Goal: Check status: Check status

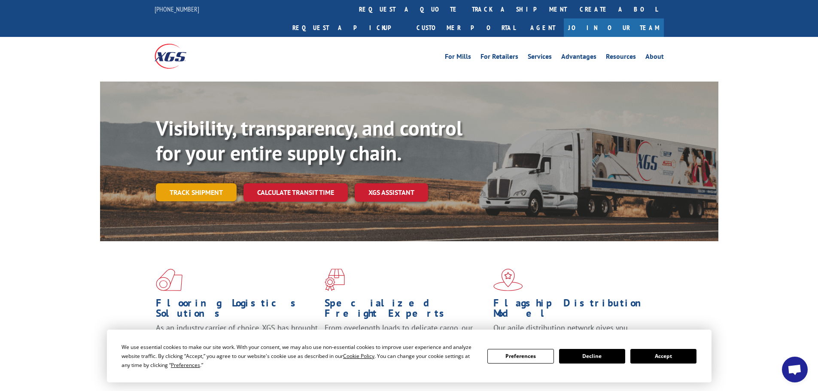
click at [187, 183] on link "Track shipment" at bounding box center [196, 192] width 81 height 18
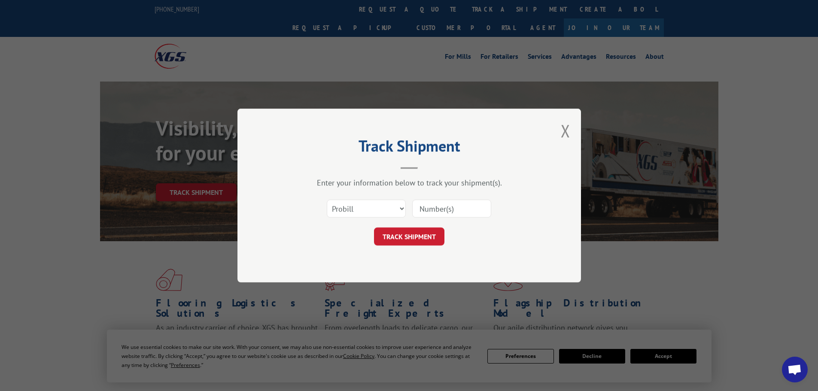
click at [441, 209] on input at bounding box center [451, 209] width 79 height 18
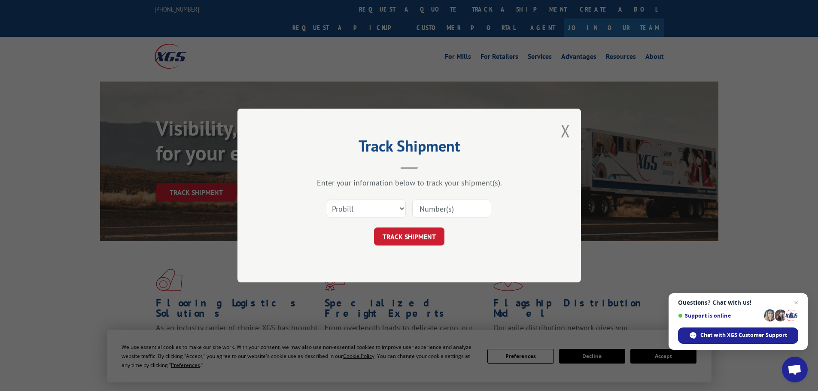
paste input "476744"
type input "476744"
click at [430, 231] on button "TRACK SHIPMENT" at bounding box center [409, 237] width 70 height 18
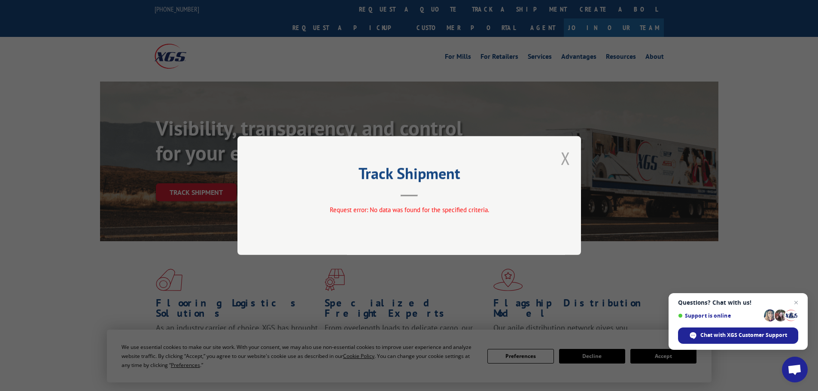
click at [566, 157] on button "Close modal" at bounding box center [565, 158] width 9 height 23
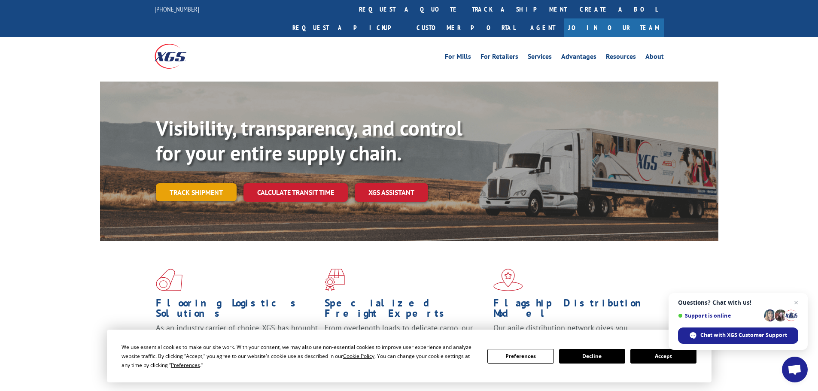
click at [195, 183] on link "Track shipment" at bounding box center [196, 192] width 81 height 18
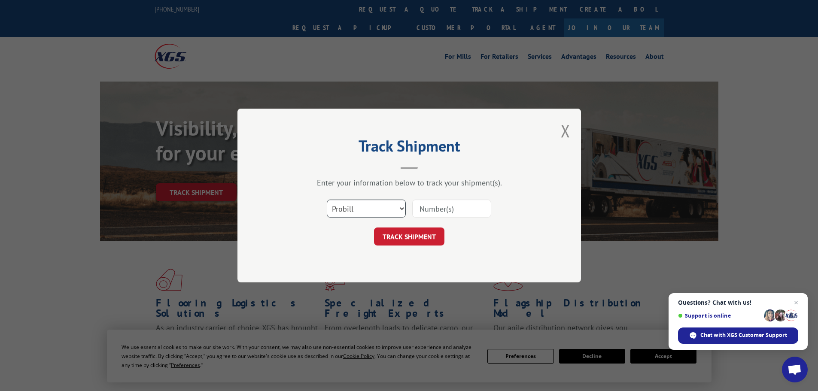
click at [371, 206] on select "Select category... Probill BOL PO" at bounding box center [366, 209] width 79 height 18
click at [327, 200] on select "Select category... Probill BOL PO" at bounding box center [366, 209] width 79 height 18
click at [438, 211] on input at bounding box center [451, 209] width 79 height 18
paste input "263782251003"
type input "263782251003"
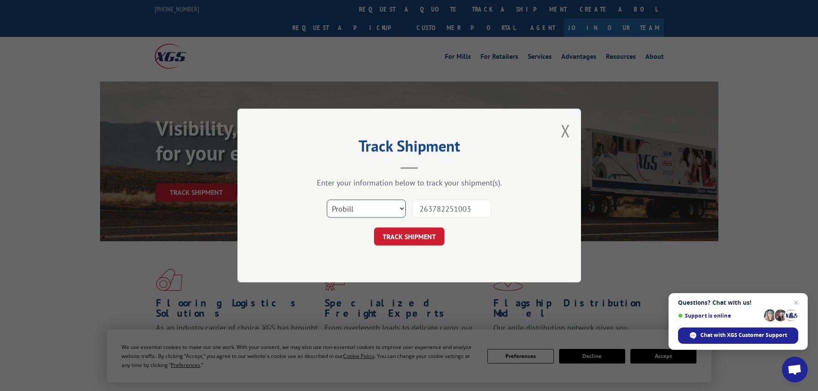
click at [387, 209] on select "Select category... Probill BOL PO" at bounding box center [366, 209] width 79 height 18
select select "bol"
click at [327, 200] on select "Select category... Probill BOL PO" at bounding box center [366, 209] width 79 height 18
drag, startPoint x: 476, startPoint y: 210, endPoint x: 420, endPoint y: 259, distance: 74.2
click at [399, 234] on form "Select category... Probill BOL PO 263782251003 TRACK SHIPMENT" at bounding box center [410, 220] width 258 height 51
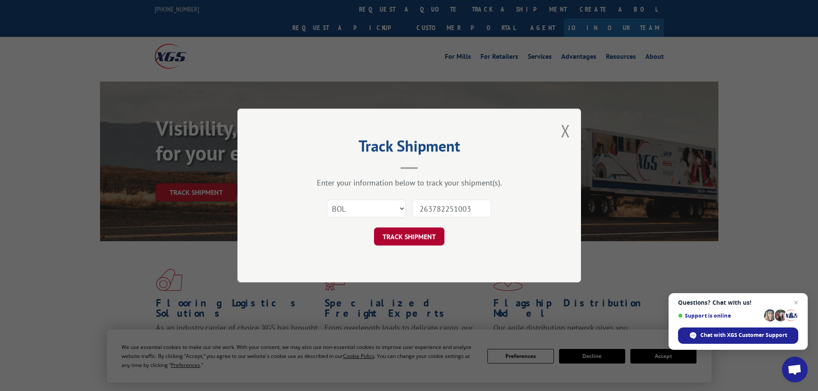
click at [412, 237] on button "TRACK SHIPMENT" at bounding box center [409, 237] width 70 height 18
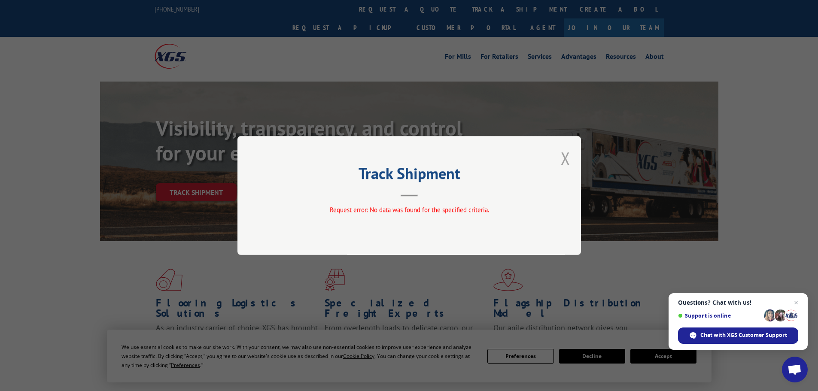
drag, startPoint x: 567, startPoint y: 159, endPoint x: 531, endPoint y: 115, distance: 57.0
click at [566, 156] on button "Close modal" at bounding box center [565, 158] width 9 height 23
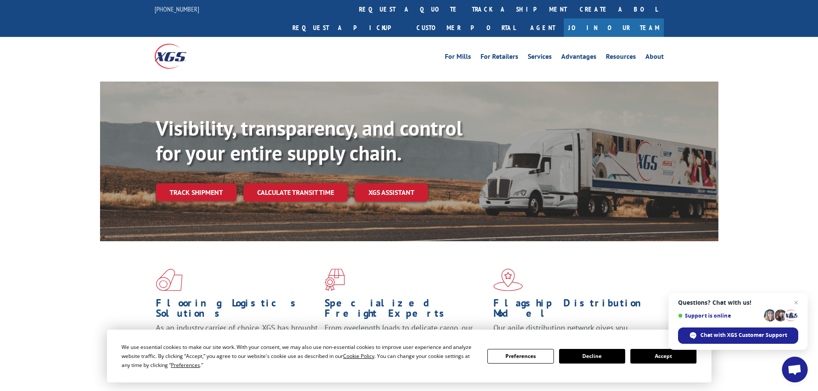
click at [209, 183] on link "Track shipment" at bounding box center [196, 192] width 81 height 18
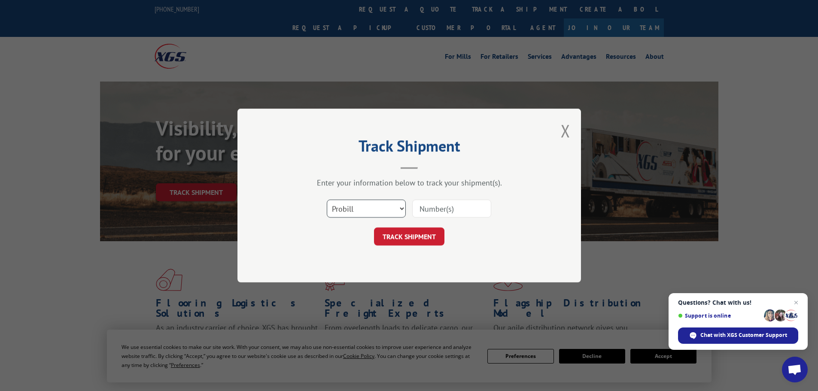
click at [354, 210] on select "Select category... Probill BOL PO" at bounding box center [366, 209] width 79 height 18
select select "bol"
click at [327, 200] on select "Select category... Probill BOL PO" at bounding box center [366, 209] width 79 height 18
drag, startPoint x: 433, startPoint y: 215, endPoint x: 436, endPoint y: 211, distance: 5.2
click at [433, 214] on input at bounding box center [451, 209] width 79 height 18
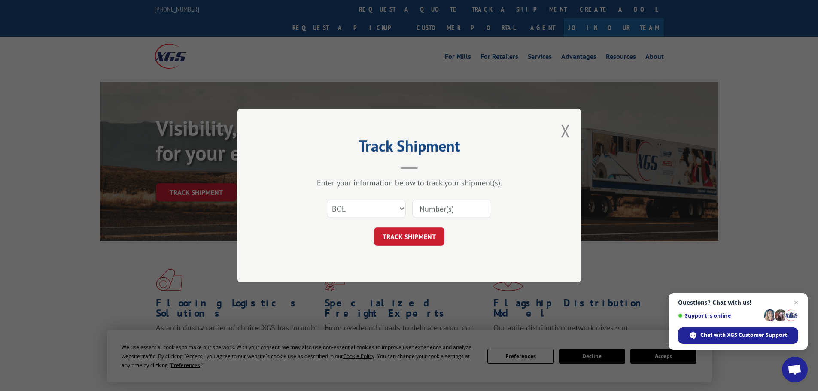
paste input "476744"
type input "476744"
click at [418, 237] on button "TRACK SHIPMENT" at bounding box center [409, 237] width 70 height 18
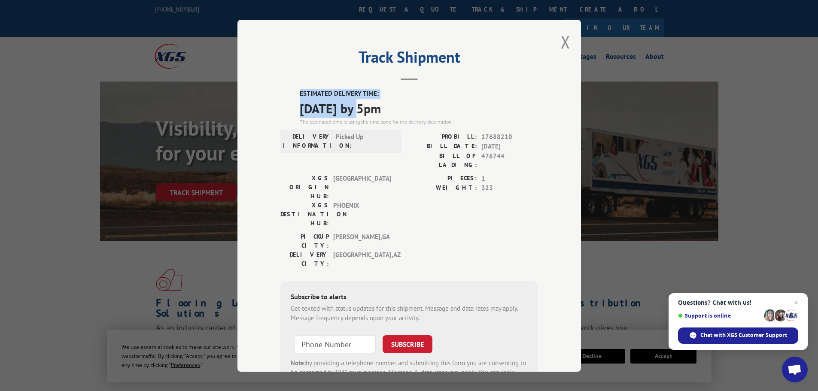
drag, startPoint x: 363, startPoint y: 108, endPoint x: 296, endPoint y: 90, distance: 69.5
click at [300, 90] on div "ESTIMATED DELIVERY TIME: [DATE] by 5pm The estimated time is using the time zon…" at bounding box center [419, 107] width 238 height 37
copy div "ESTIMATED DELIVERY TIME: [DATE]"
